Goal: Information Seeking & Learning: Learn about a topic

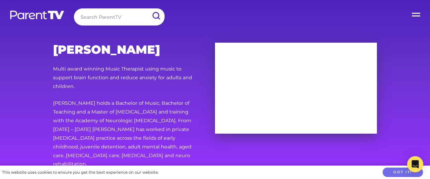
scroll to position [0, 726]
click at [416, 14] on label "Open Menu" at bounding box center [416, 13] width 27 height 27
click at [0, 0] on input "Open Menu" at bounding box center [0, 0] width 0 height 0
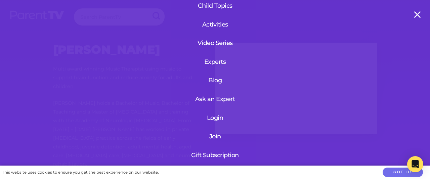
scroll to position [67, 0]
click at [218, 43] on link "Video Series" at bounding box center [215, 43] width 47 height 17
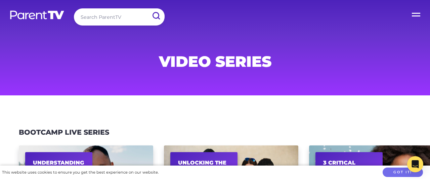
click at [110, 18] on input "search" at bounding box center [119, 16] width 91 height 17
type input "every little cell"
click at [147, 8] on input "submit" at bounding box center [155, 15] width 17 height 15
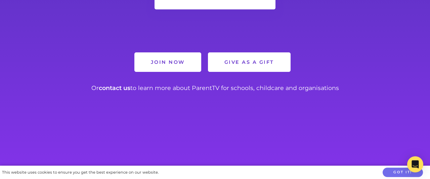
scroll to position [592, 0]
